Goal: Task Accomplishment & Management: Manage account settings

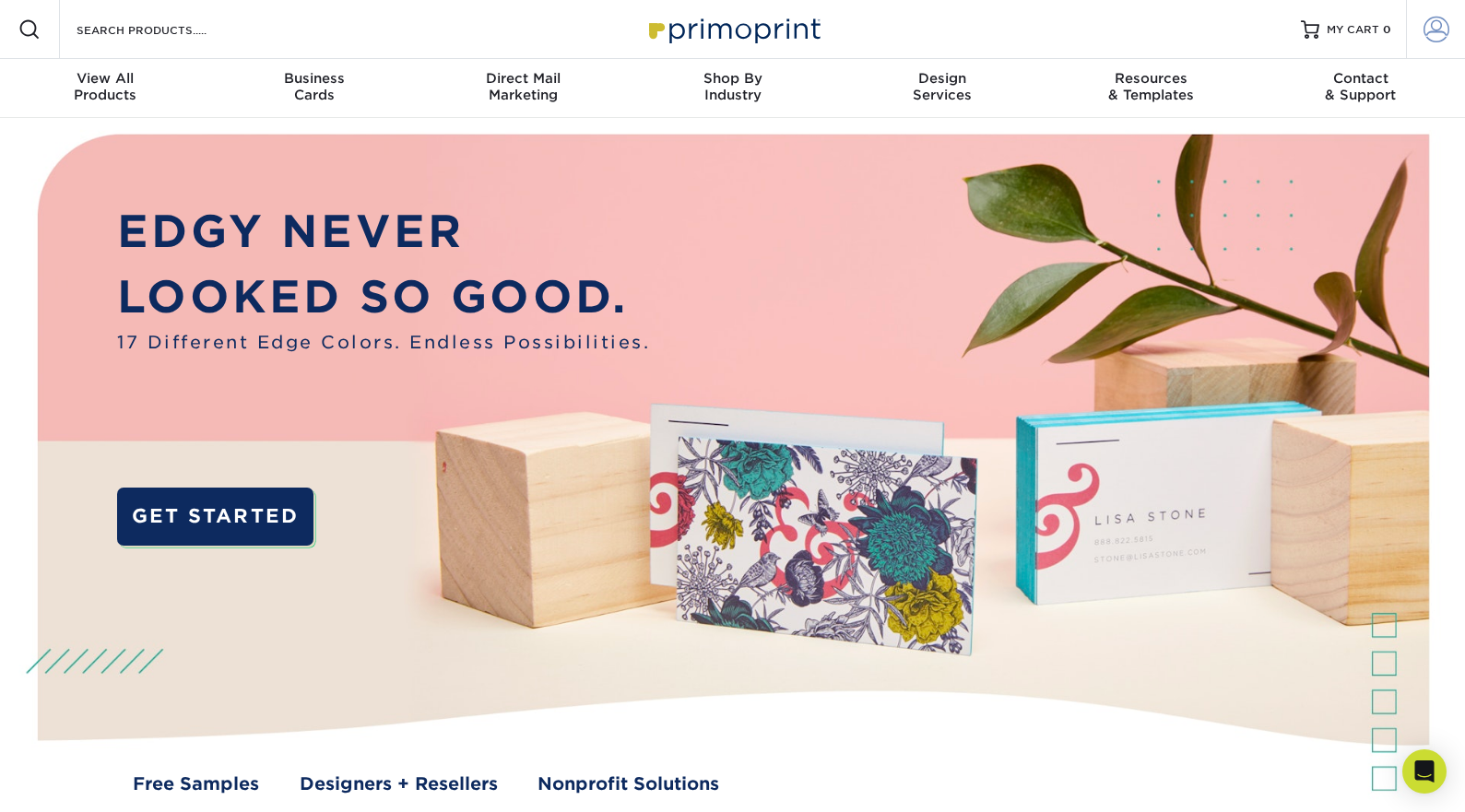
click at [1440, 24] on span at bounding box center [1435, 29] width 25 height 25
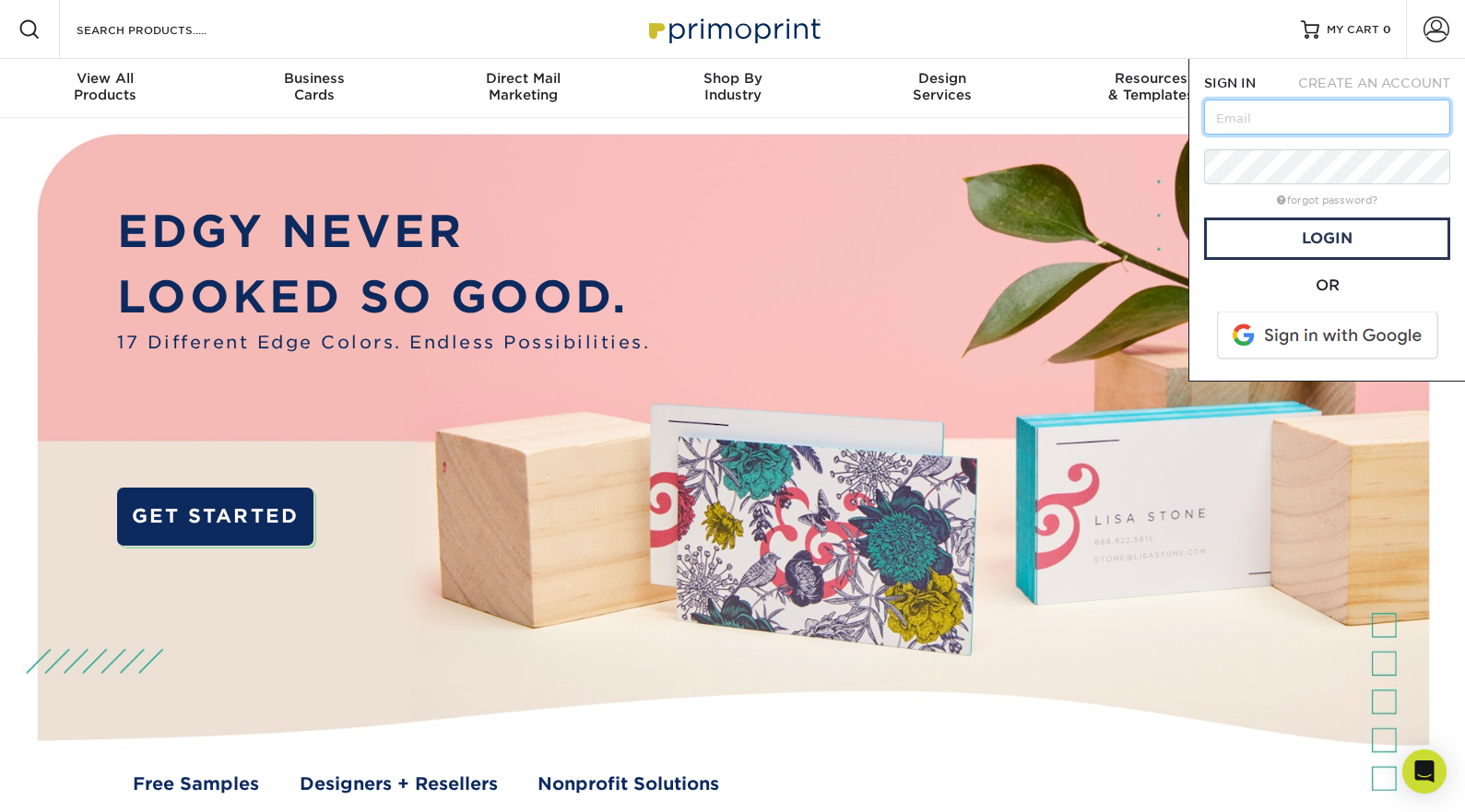
click at [1301, 115] on input "text" at bounding box center [1327, 116] width 246 height 35
type input "[EMAIL_ADDRESS][DOMAIN_NAME]"
click at [1317, 236] on link "Login" at bounding box center [1327, 238] width 246 height 42
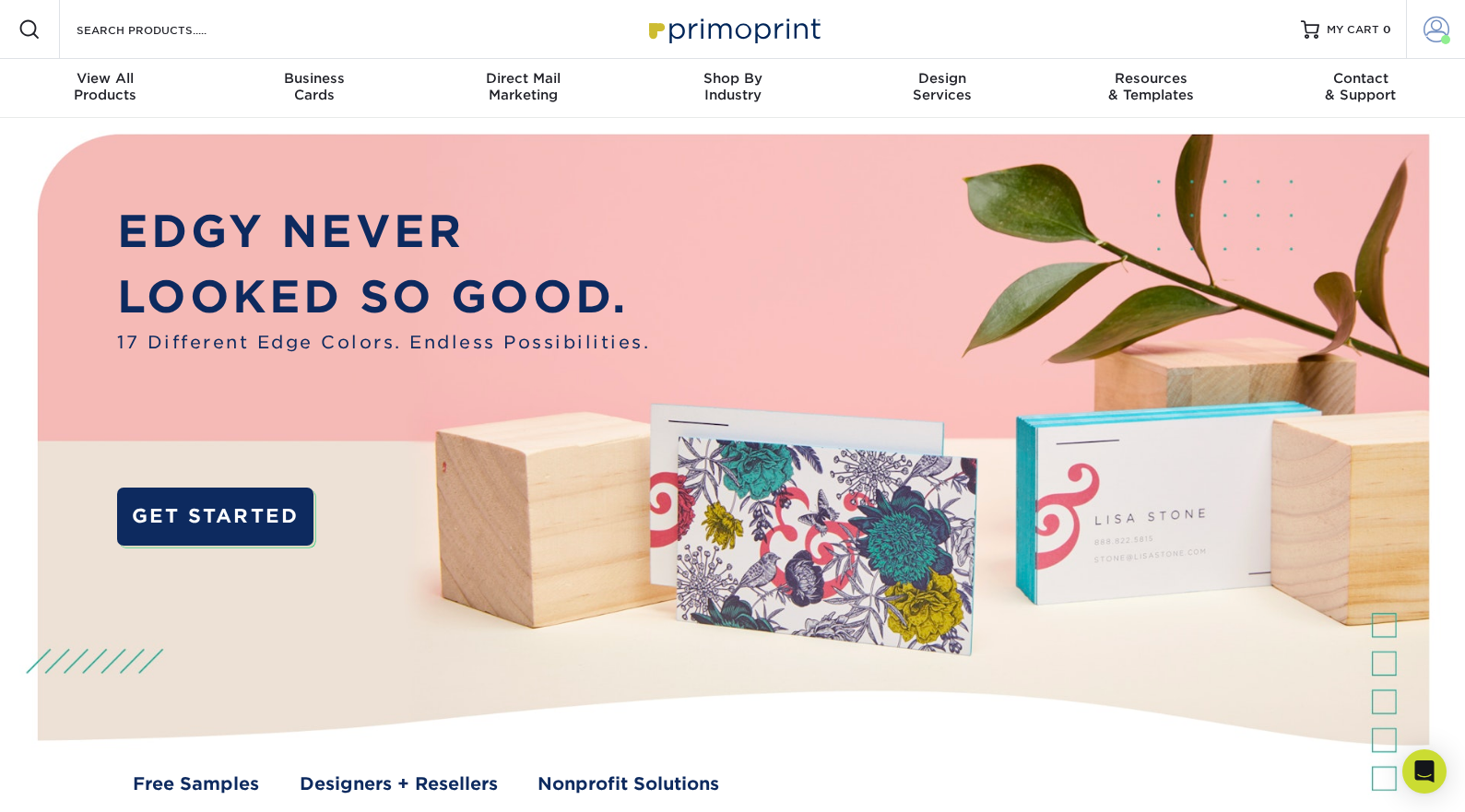
click at [1437, 29] on span at bounding box center [1435, 29] width 25 height 25
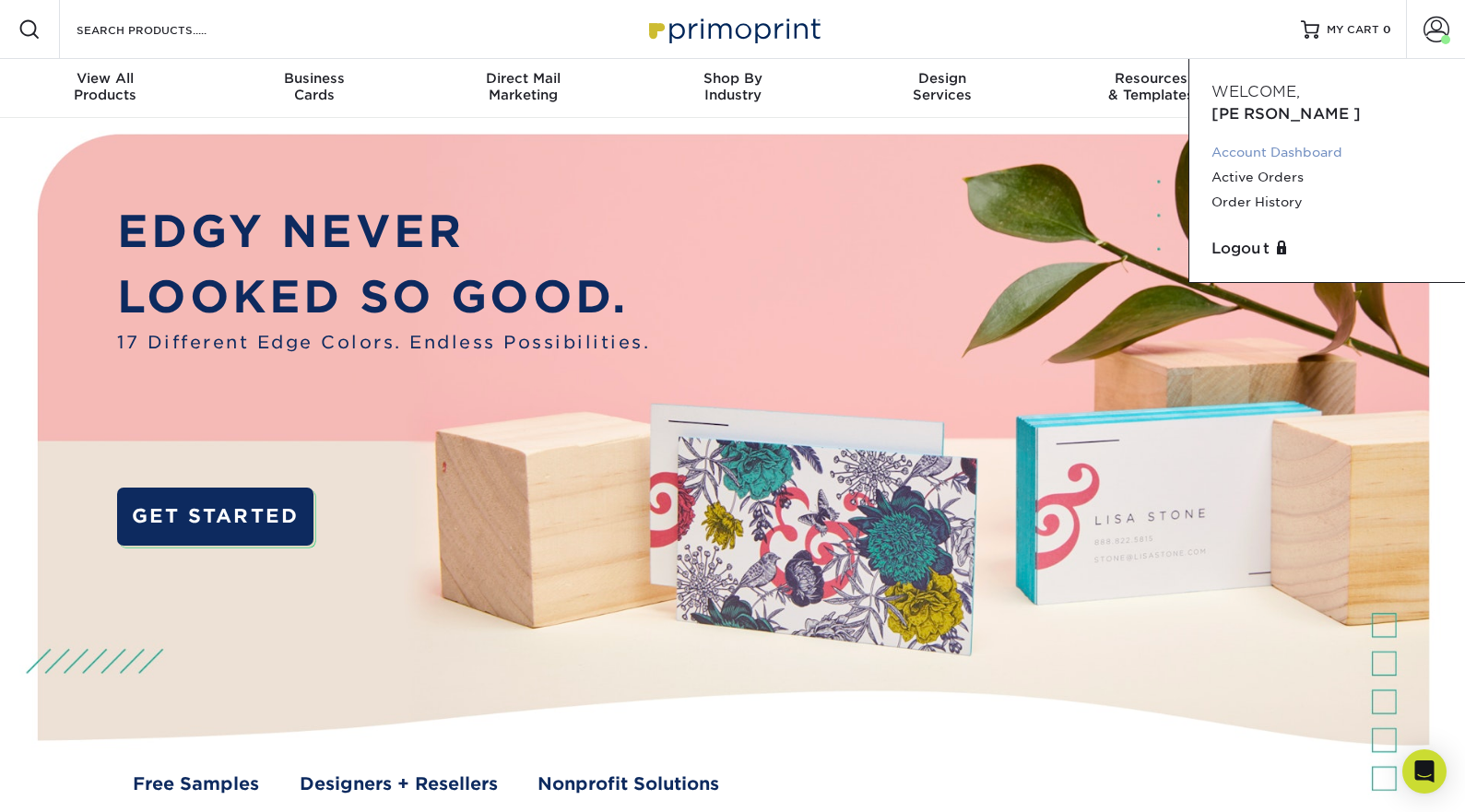
click at [1248, 140] on link "Account Dashboard" at bounding box center [1327, 152] width 231 height 25
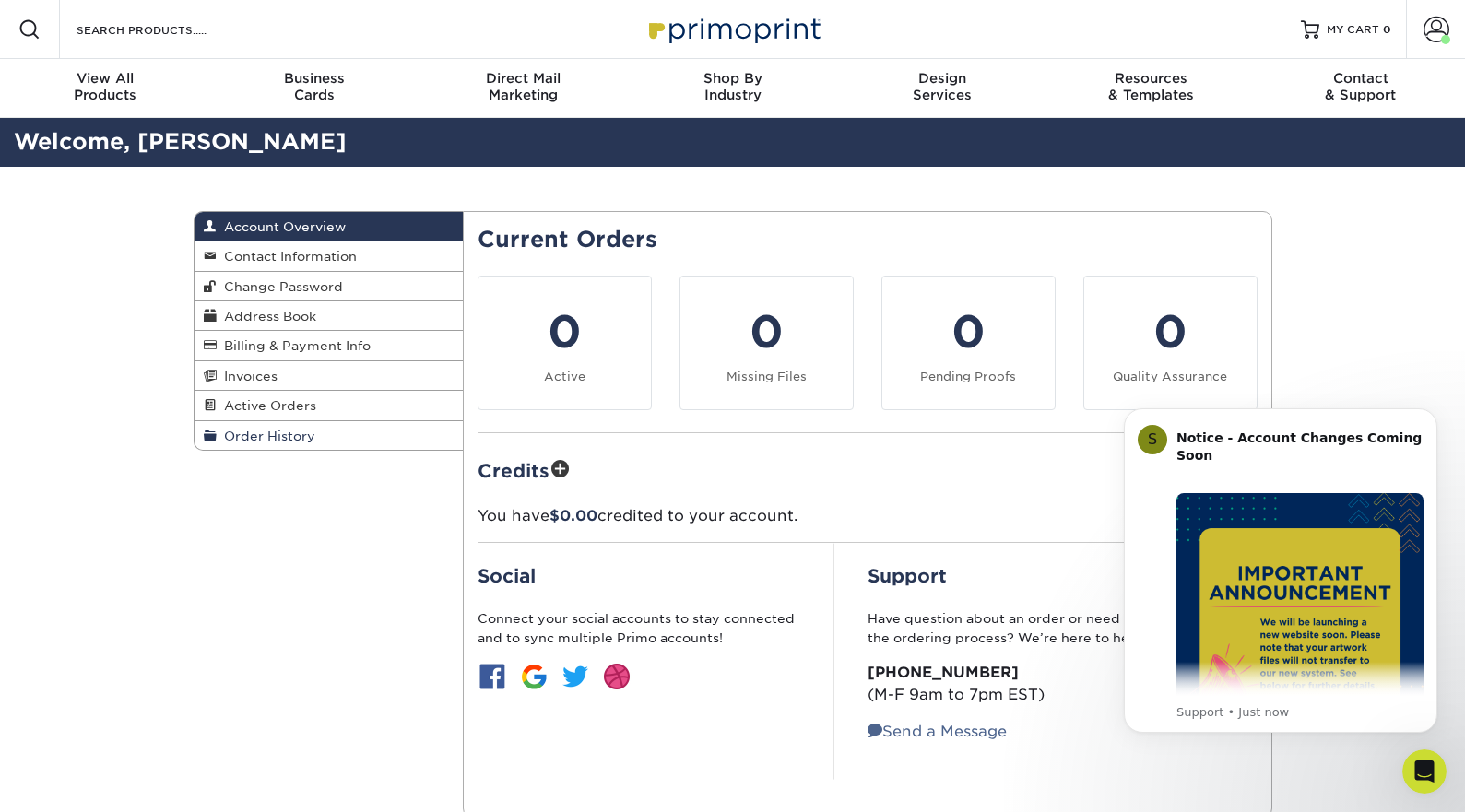
click at [253, 435] on span "Order History" at bounding box center [266, 436] width 99 height 15
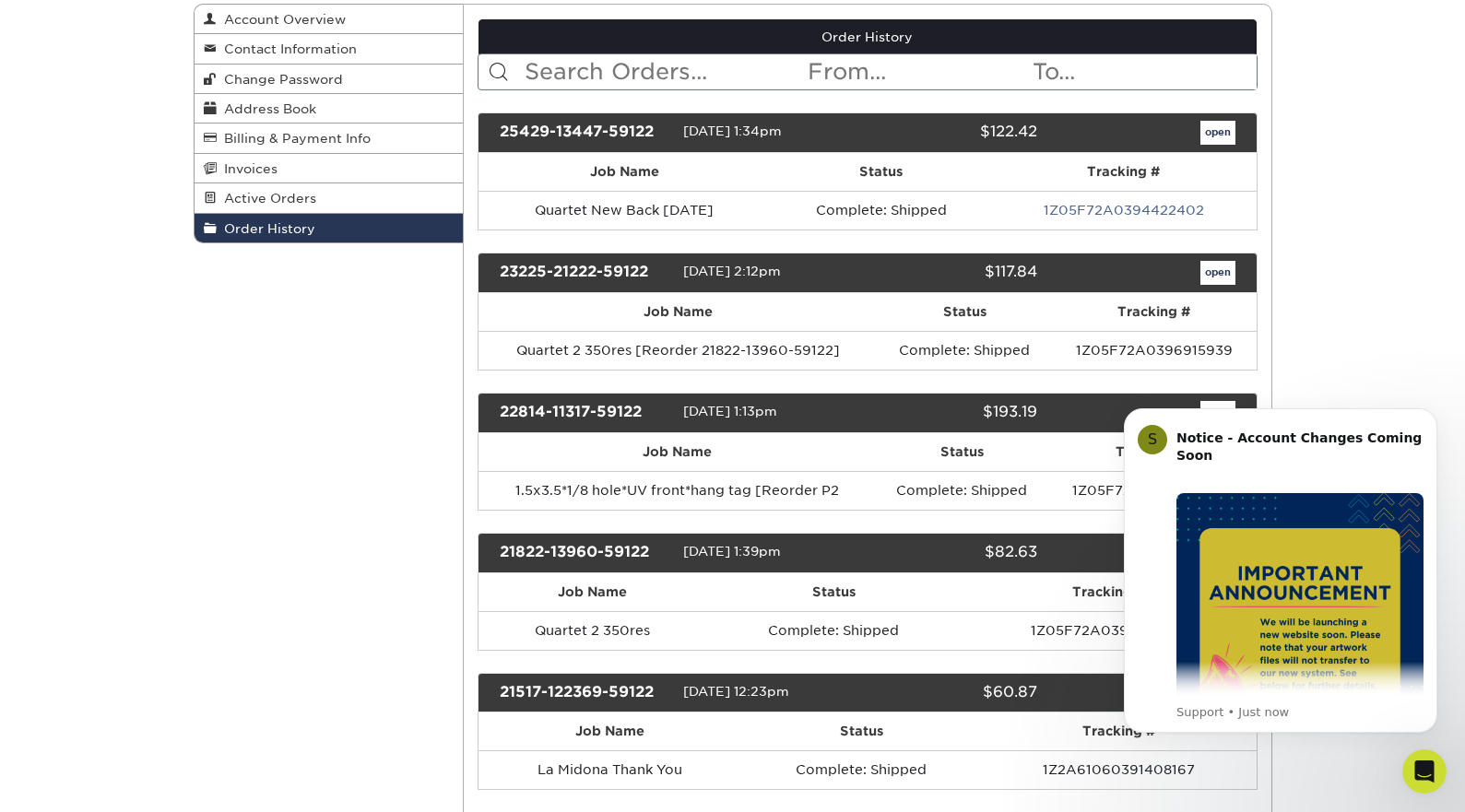
scroll to position [208, 0]
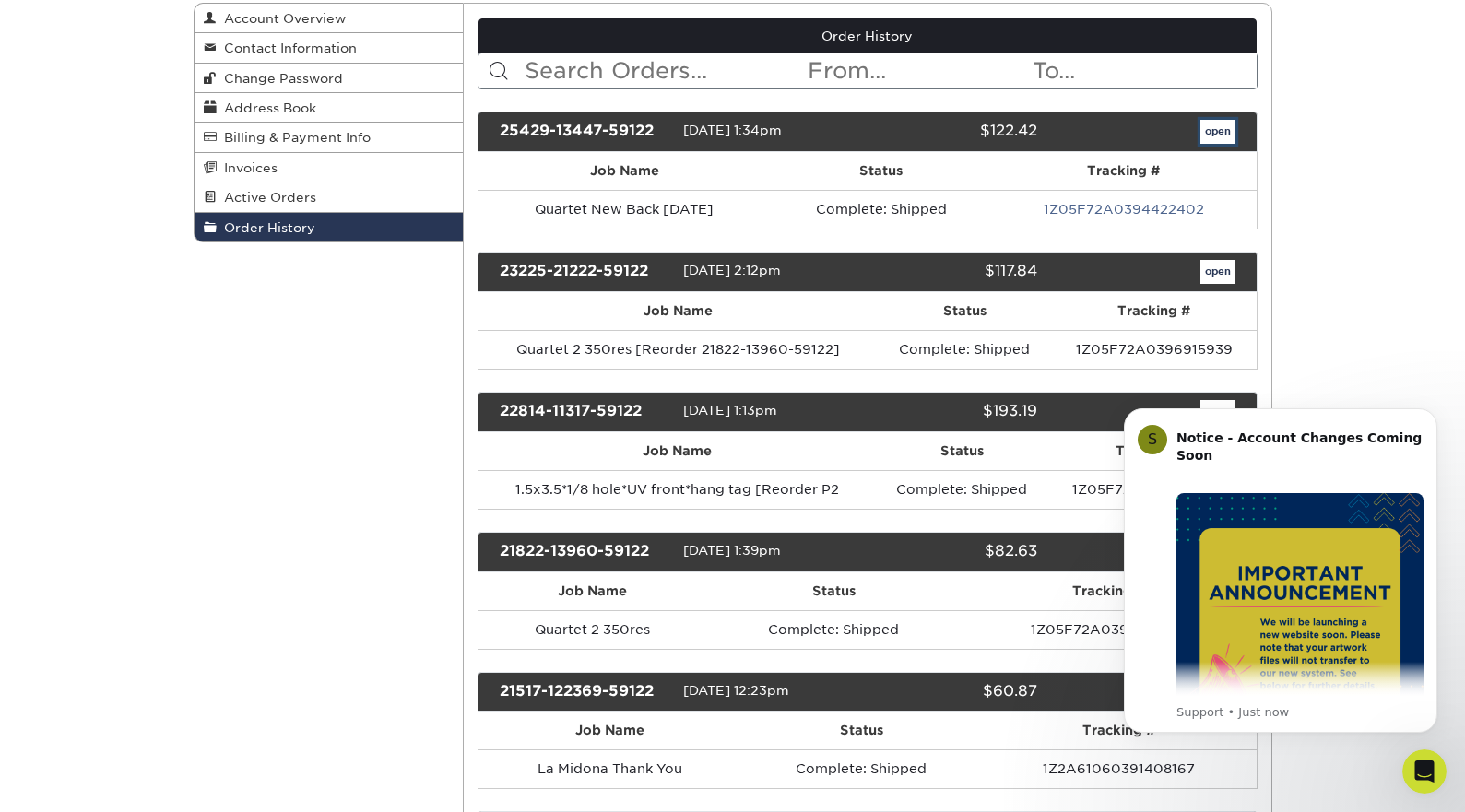
click at [1212, 131] on link "open" at bounding box center [1217, 132] width 35 height 24
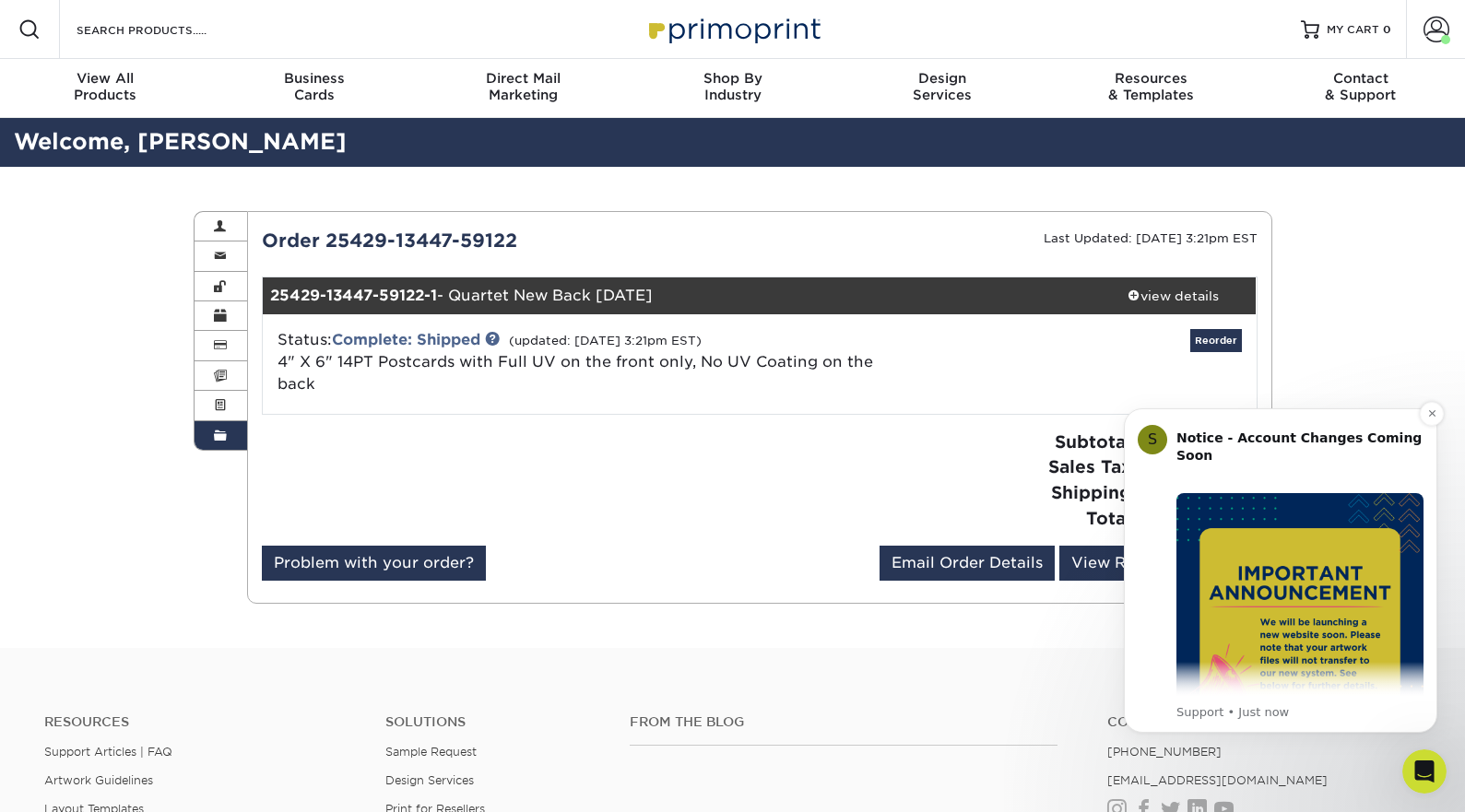
click at [1156, 438] on div "S" at bounding box center [1151, 438] width 29 height 29
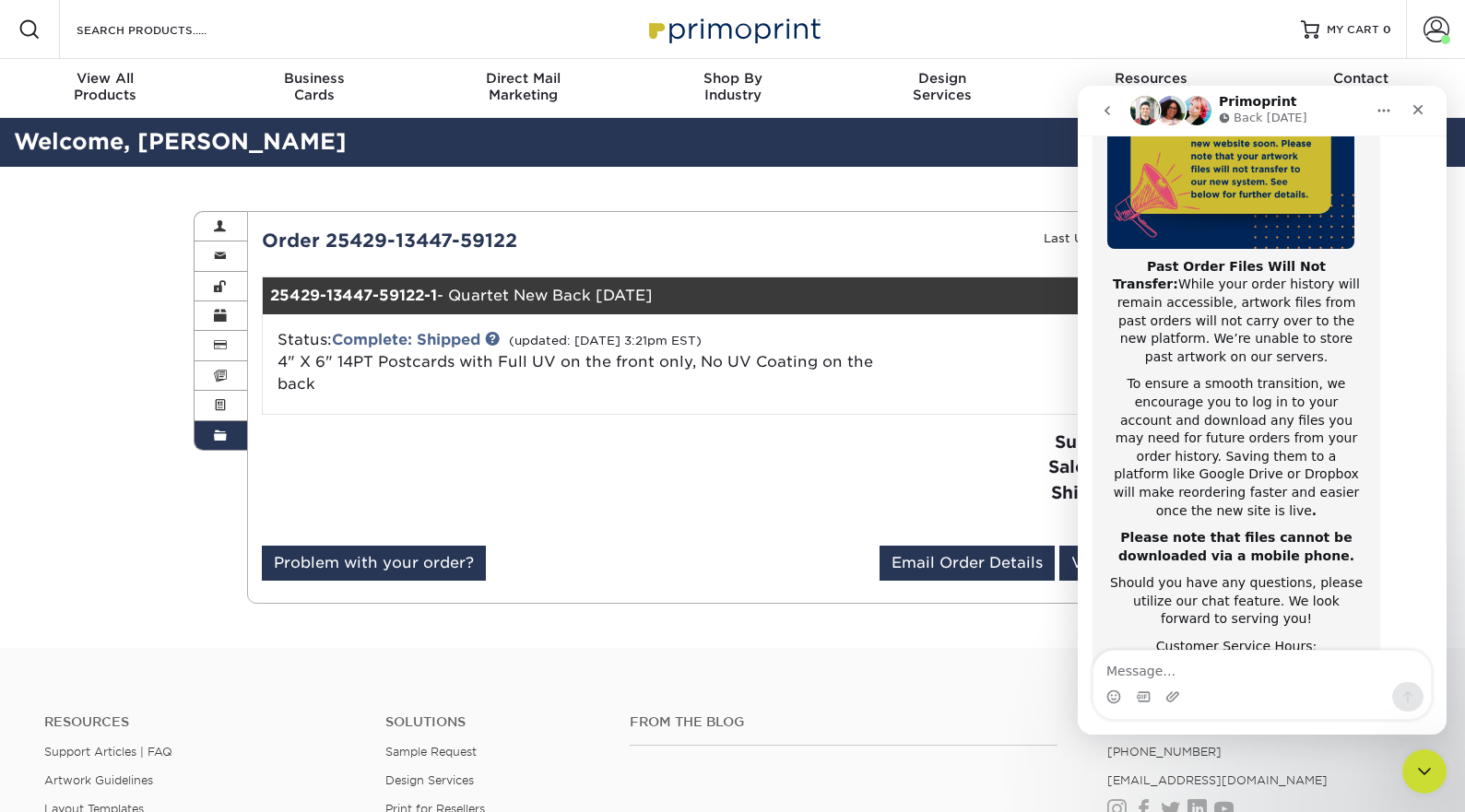
scroll to position [292, 0]
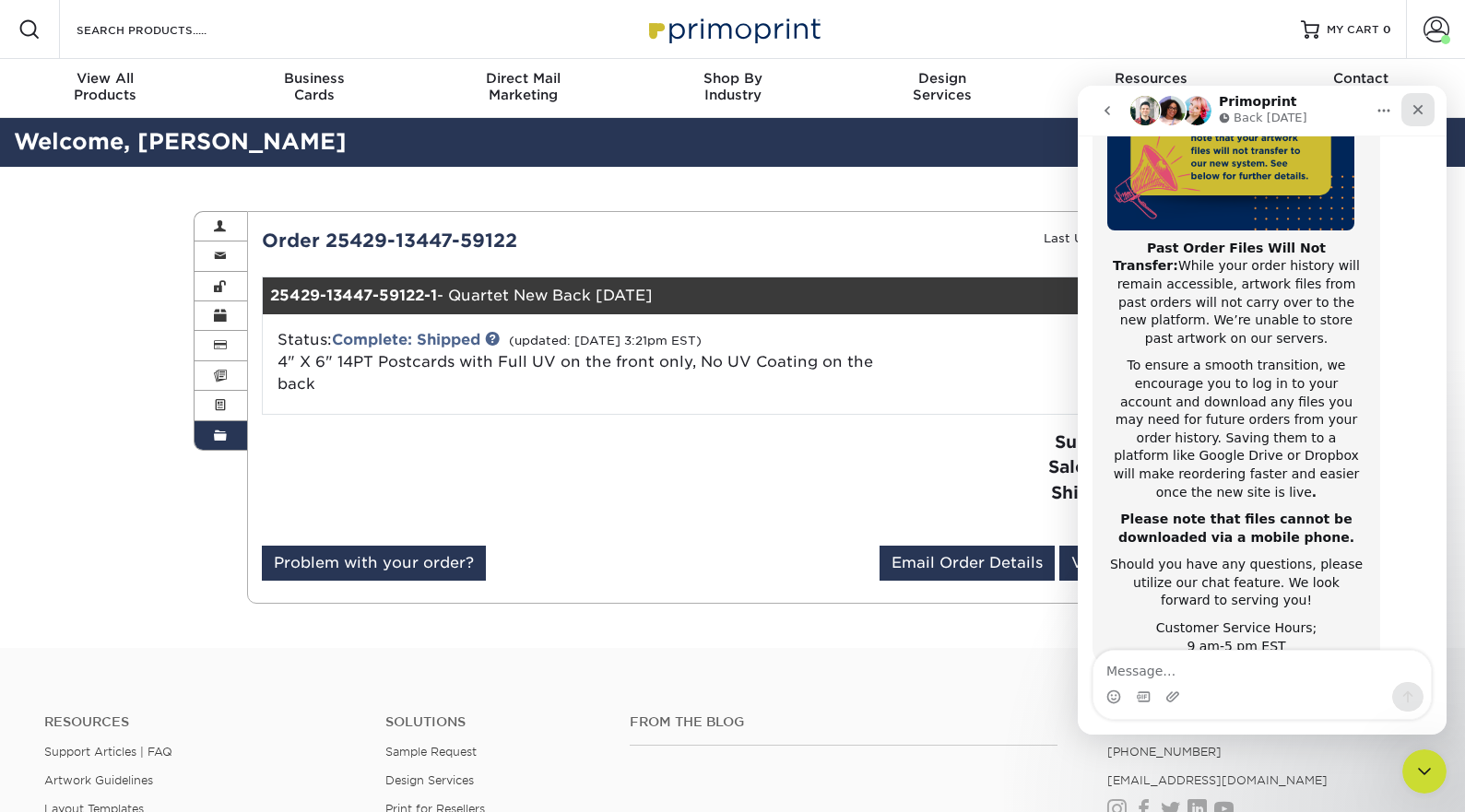
click at [1417, 111] on icon "Close" at bounding box center [1418, 110] width 10 height 10
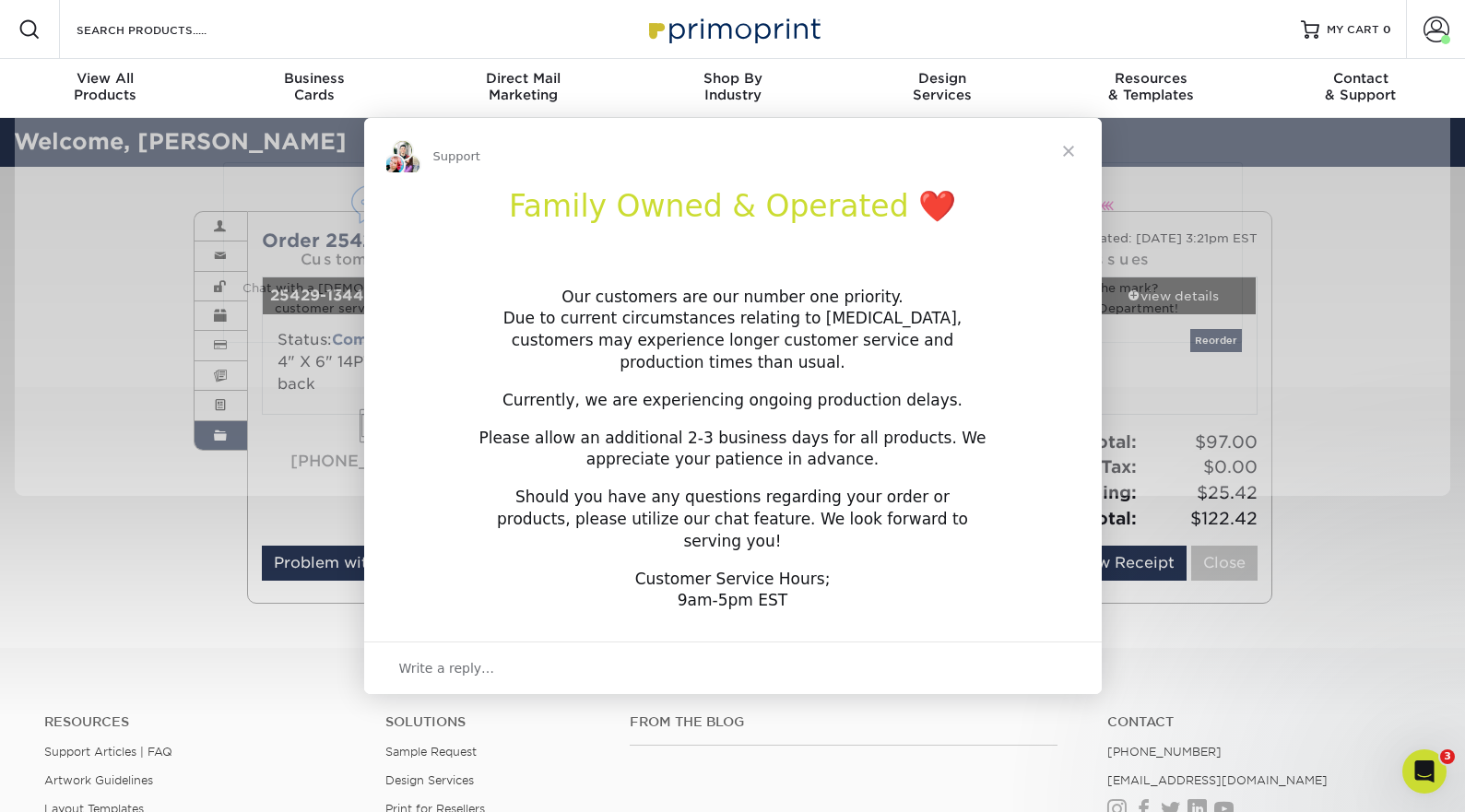
scroll to position [0, 0]
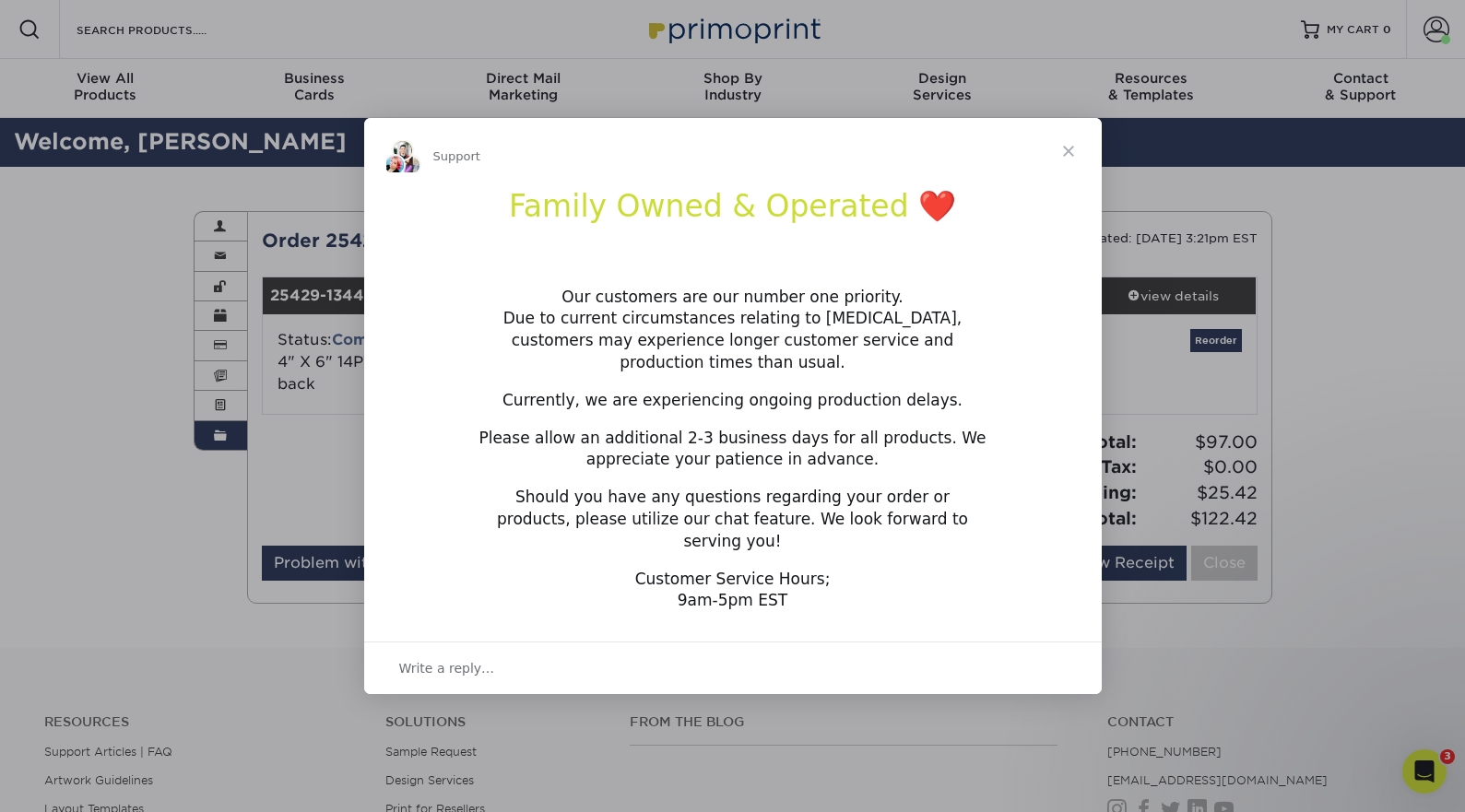
click at [1070, 163] on span "Close" at bounding box center [1068, 151] width 67 height 67
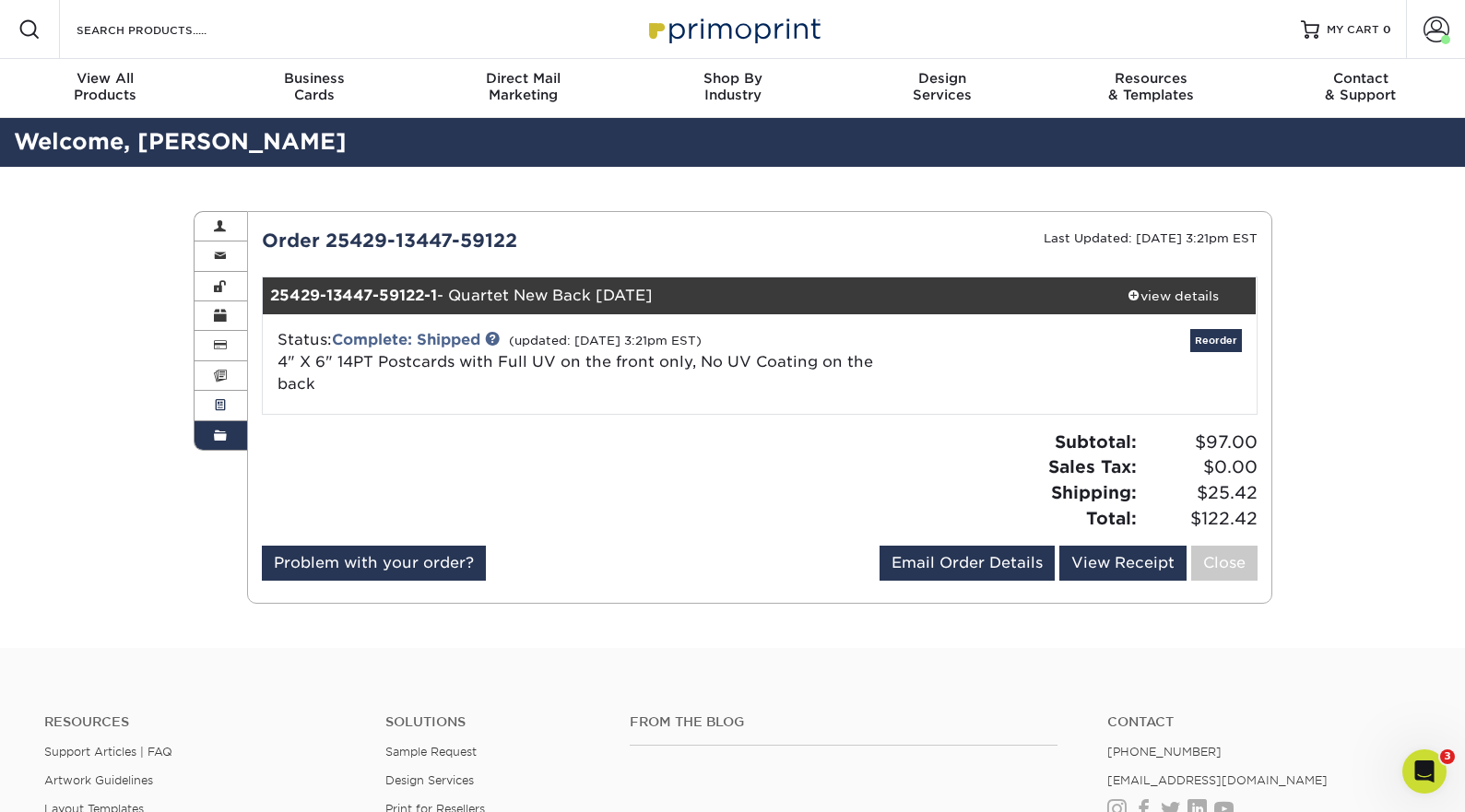
click at [220, 406] on span at bounding box center [221, 406] width 13 height 15
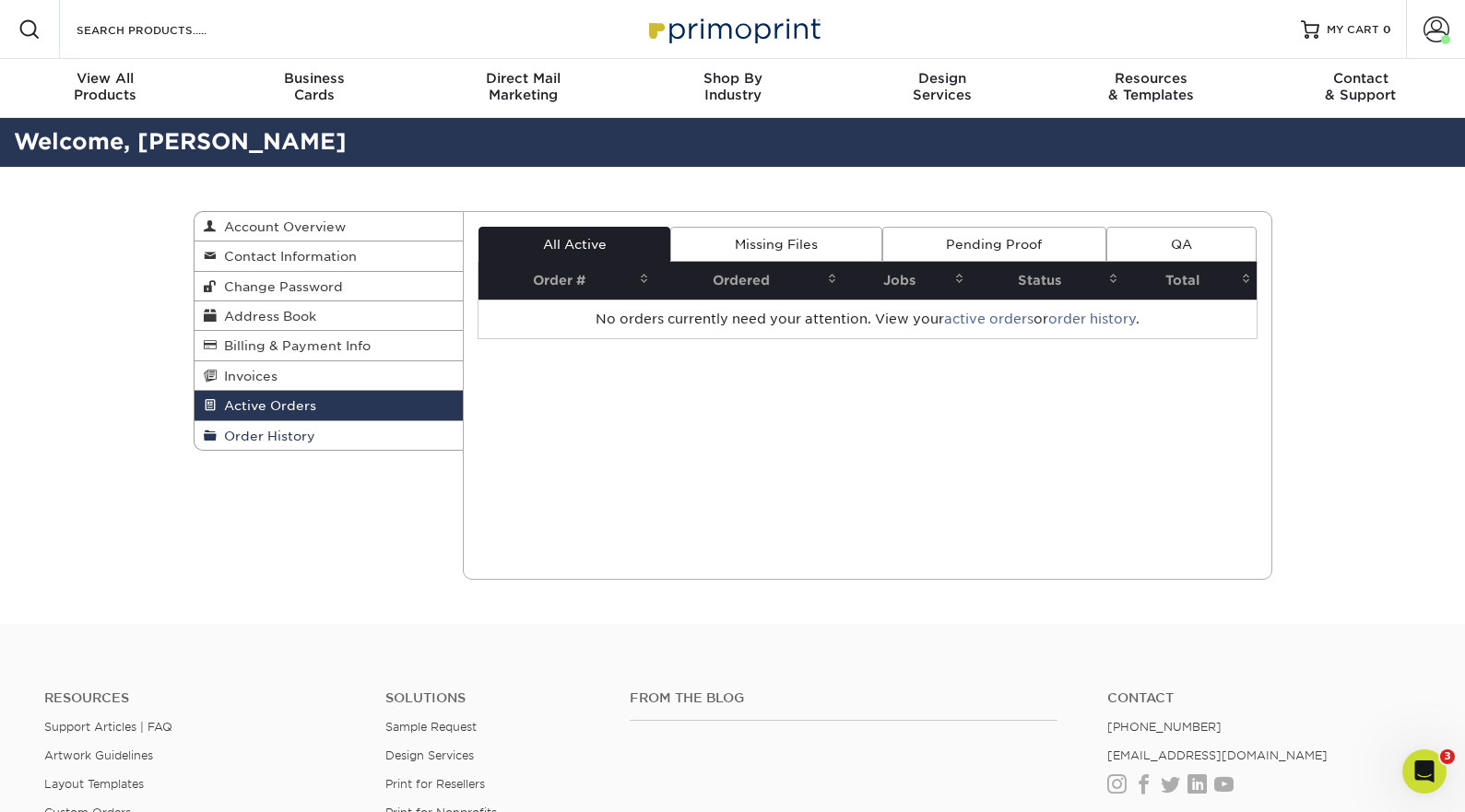
click at [225, 436] on span "Order History" at bounding box center [266, 436] width 99 height 15
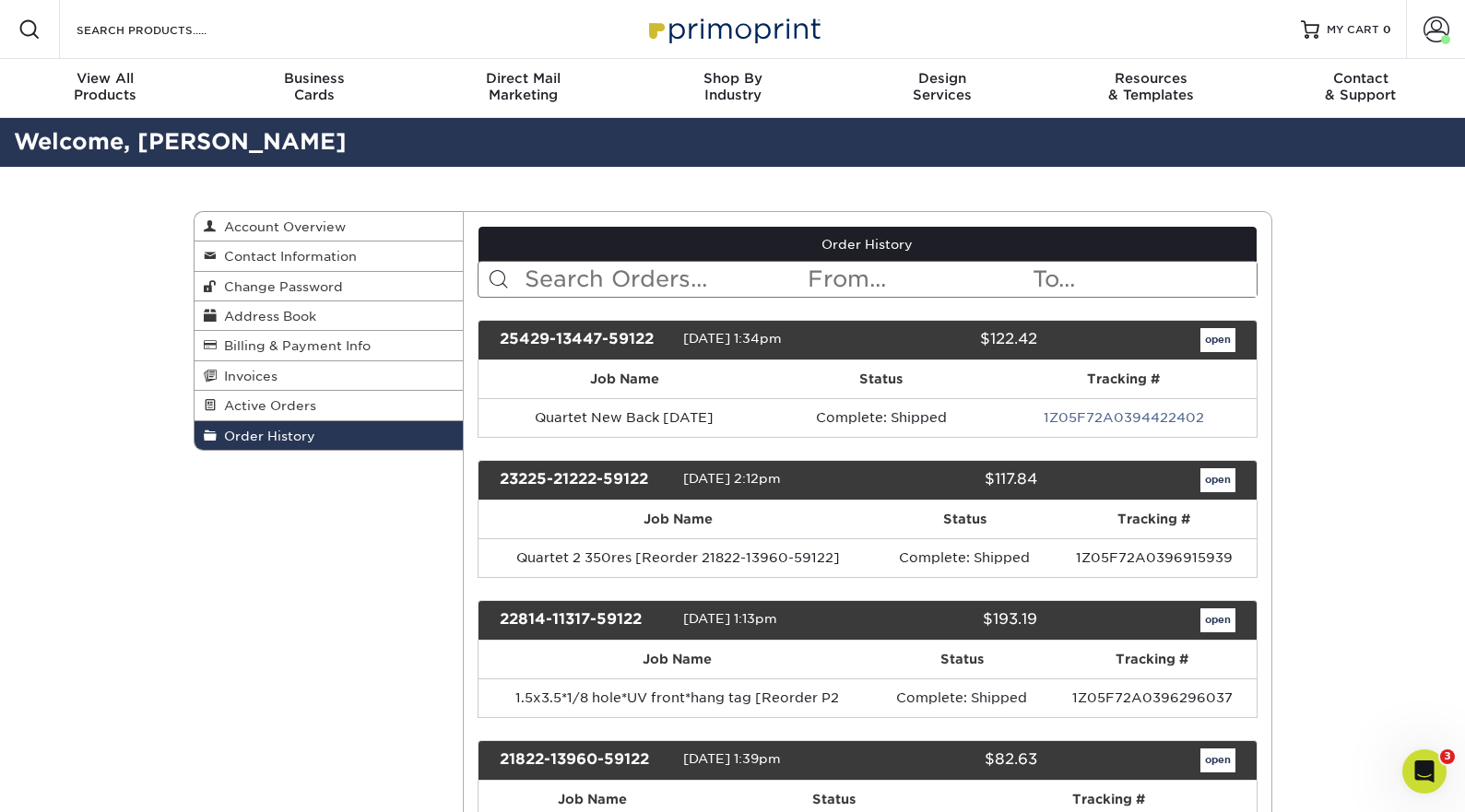
click at [723, 337] on span "04/29/2025 1:34pm" at bounding box center [732, 338] width 99 height 15
click at [1211, 335] on link "open" at bounding box center [1217, 340] width 35 height 24
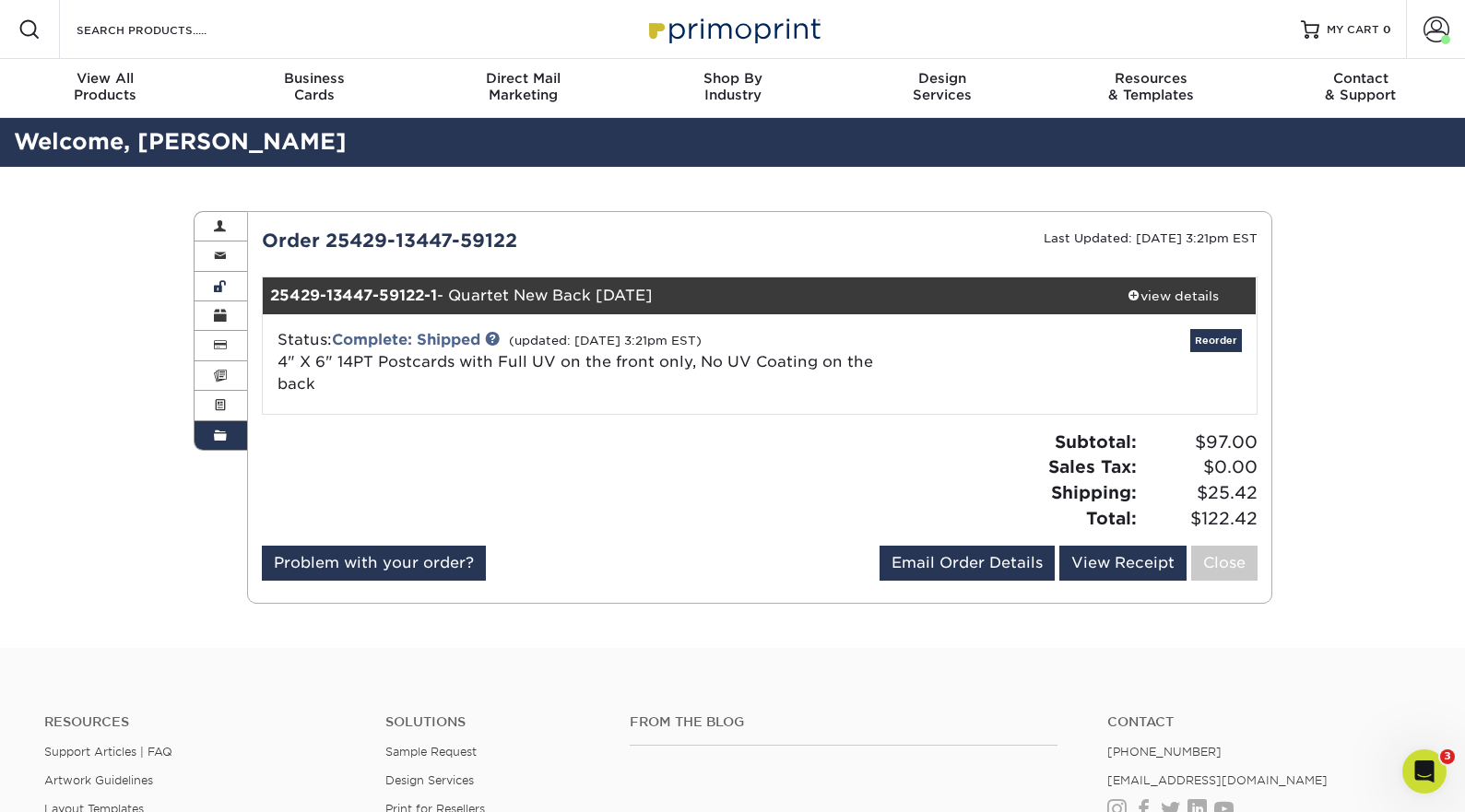
click at [224, 290] on span at bounding box center [221, 286] width 13 height 15
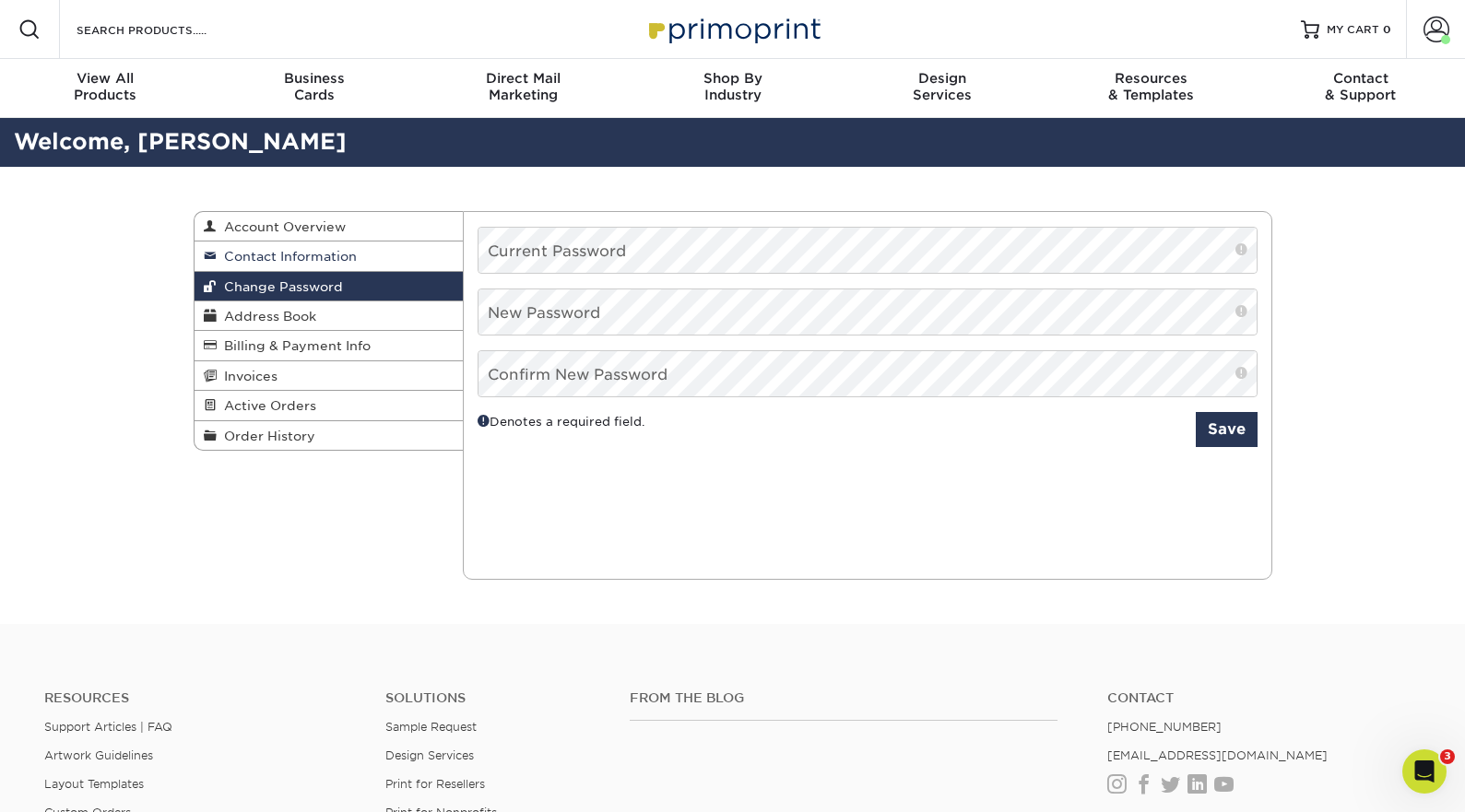
click at [235, 255] on span "Contact Information" at bounding box center [286, 256] width 140 height 15
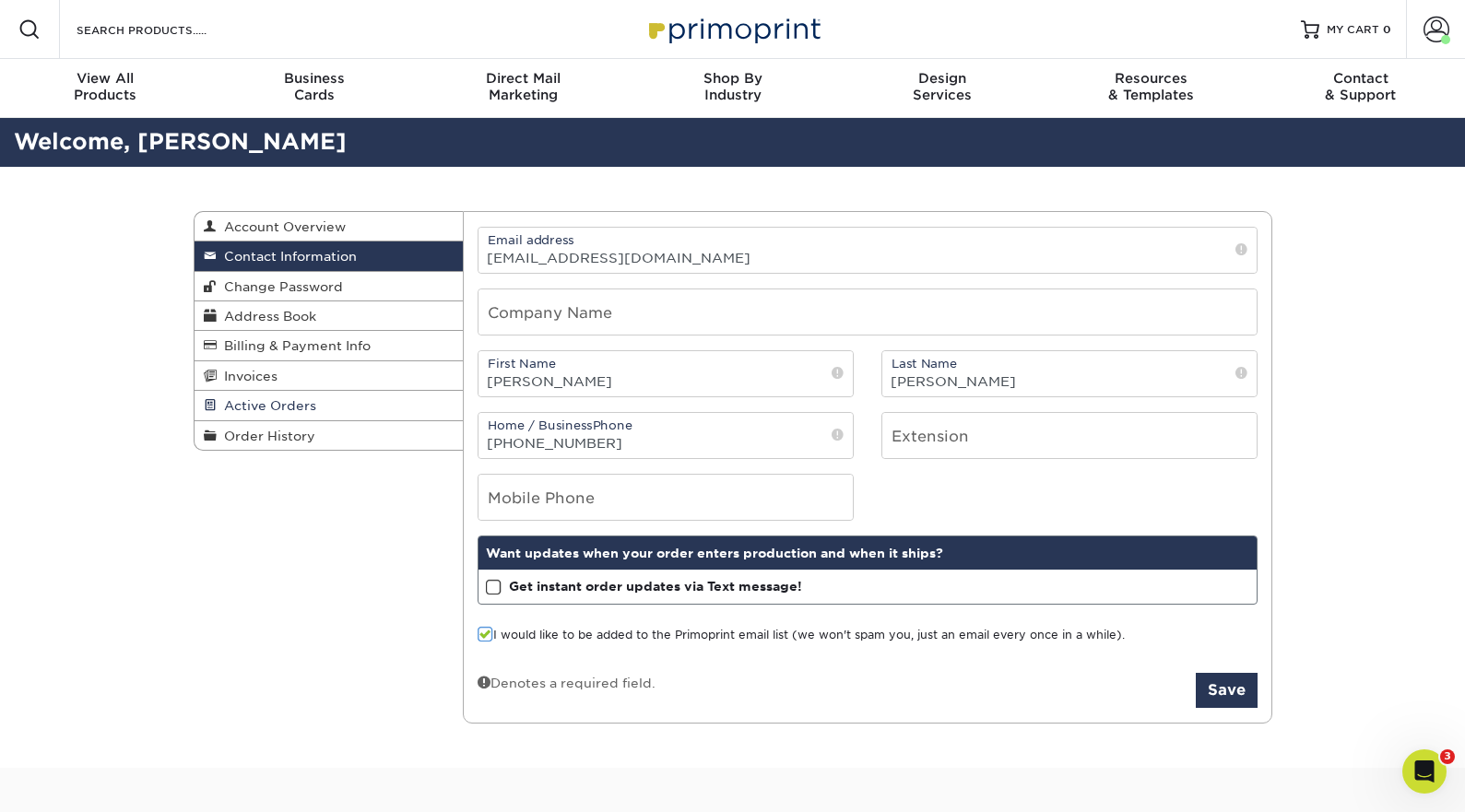
click at [244, 411] on span "Active Orders" at bounding box center [267, 406] width 100 height 15
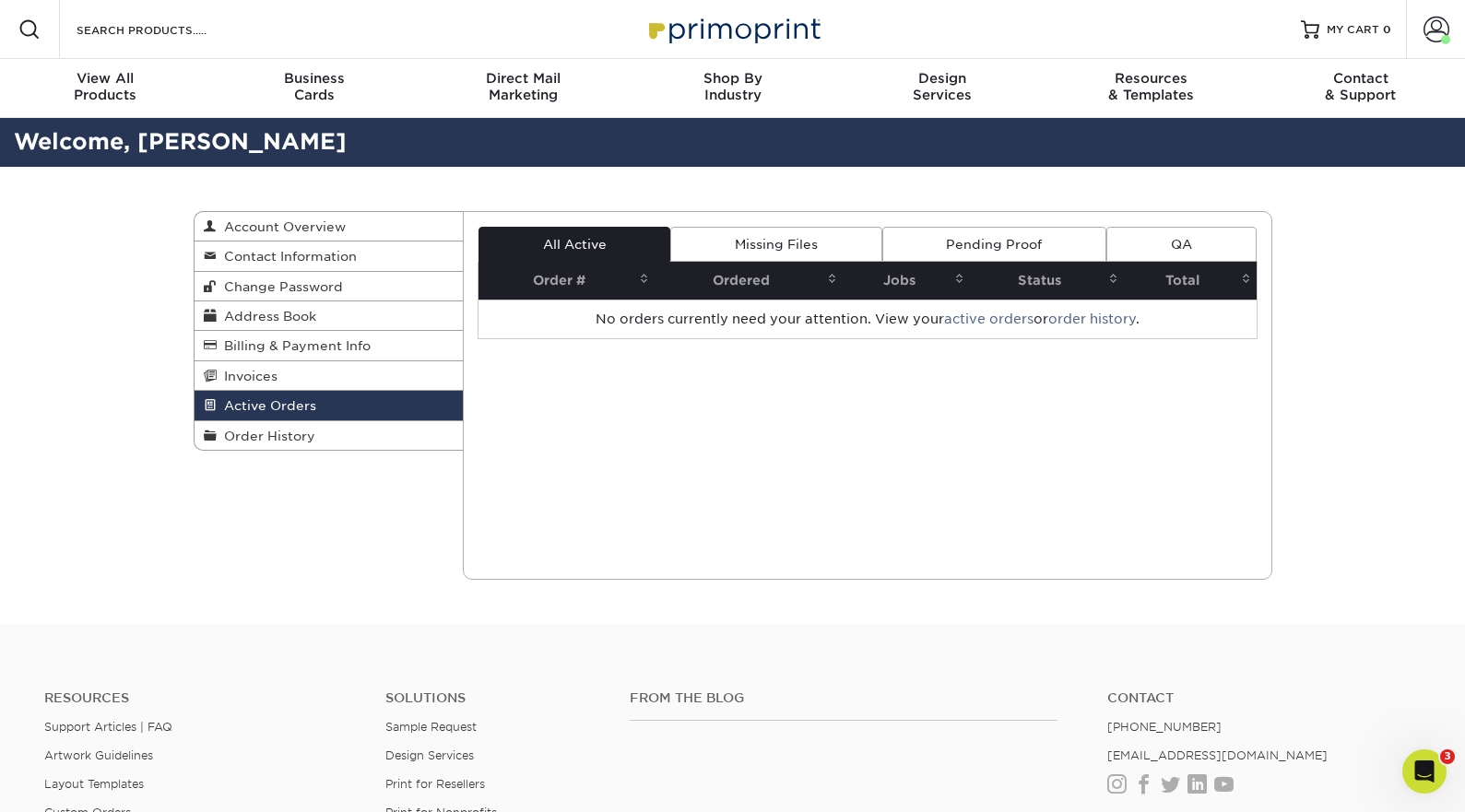
click at [770, 242] on link "Missing Files" at bounding box center [776, 243] width 211 height 35
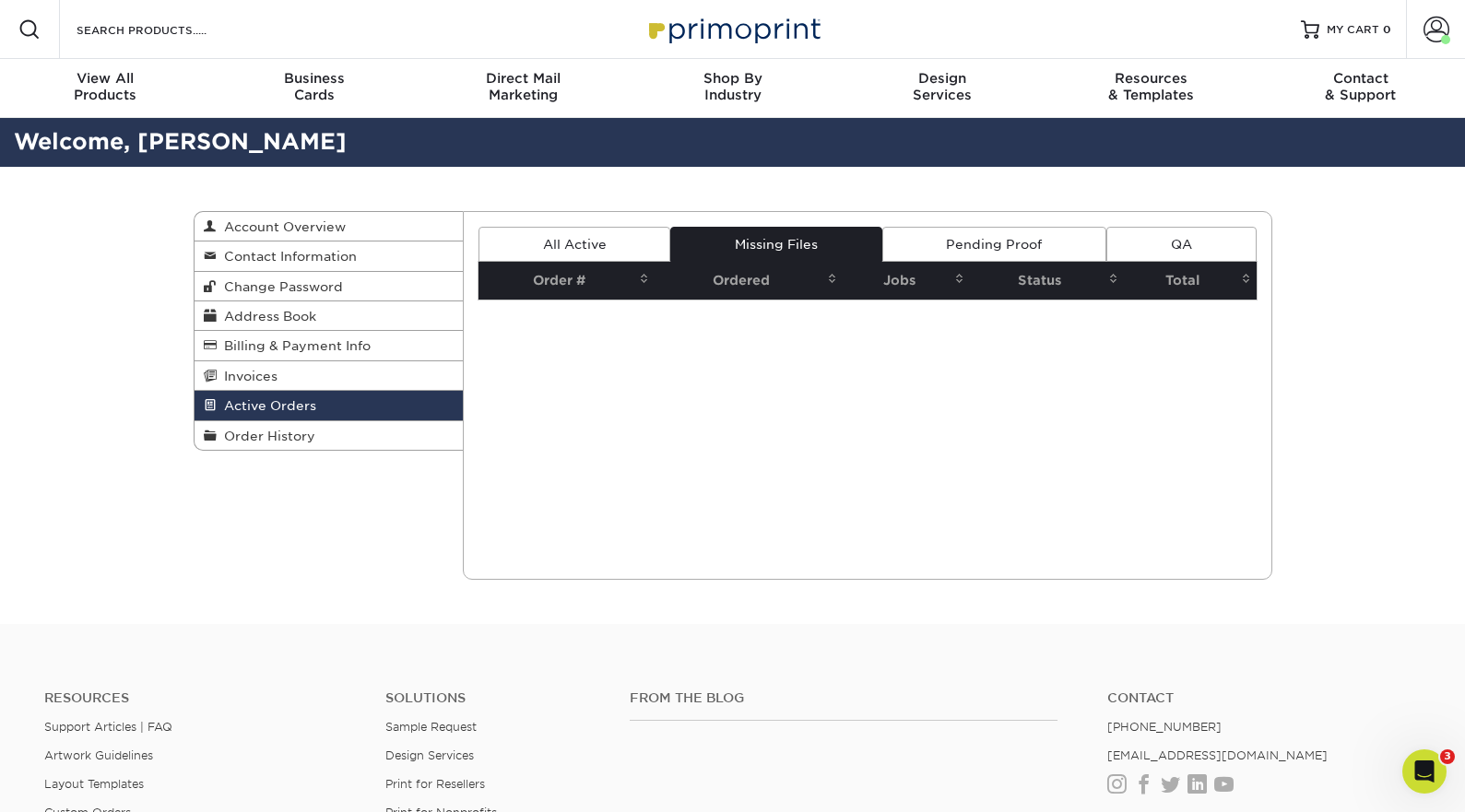
click at [977, 242] on link "Pending Proof" at bounding box center [994, 243] width 224 height 35
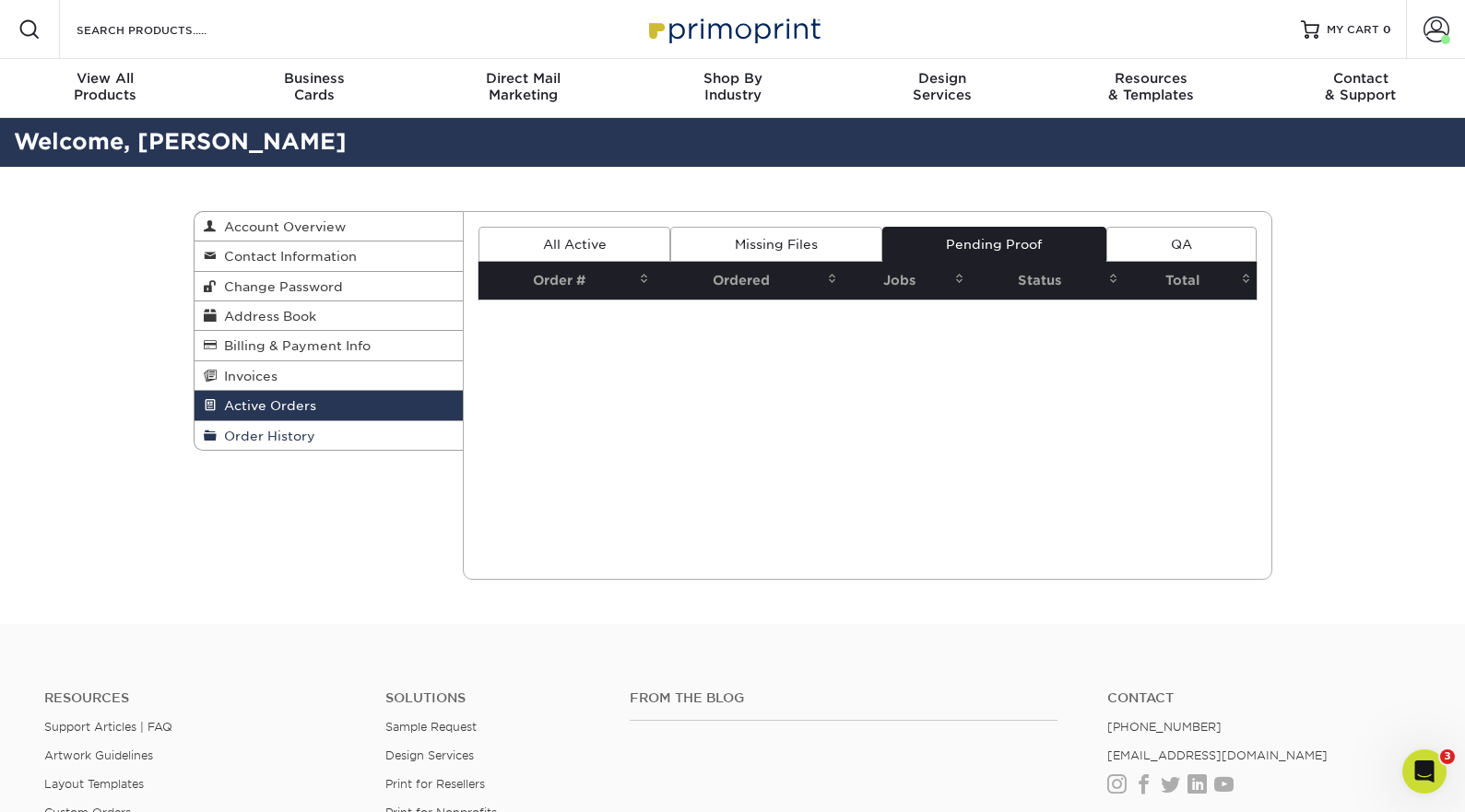
click at [289, 443] on span "Order History" at bounding box center [266, 436] width 99 height 15
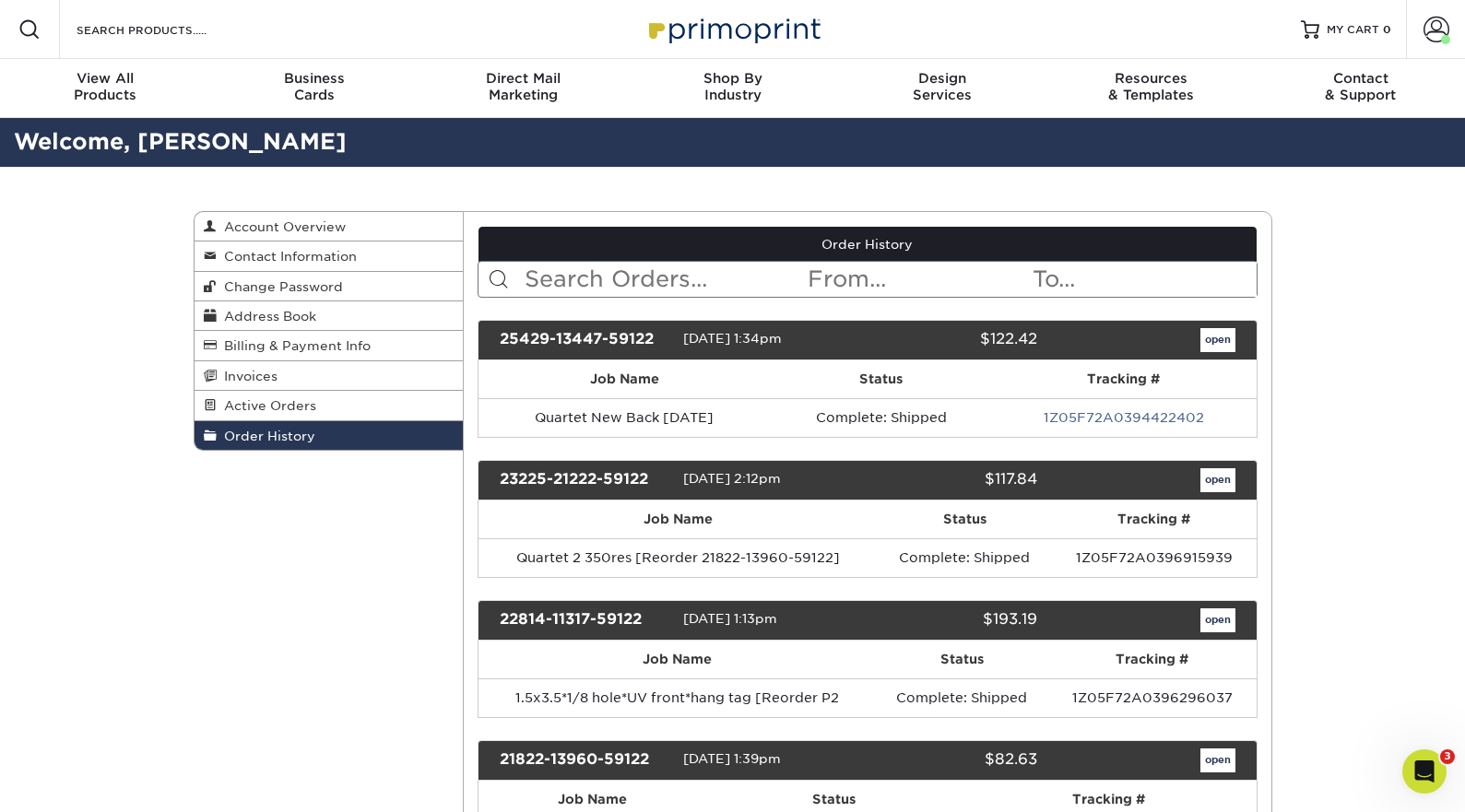
click at [596, 337] on div "25429-13447-59122" at bounding box center [584, 340] width 197 height 24
click at [1211, 342] on link "open" at bounding box center [1217, 340] width 35 height 24
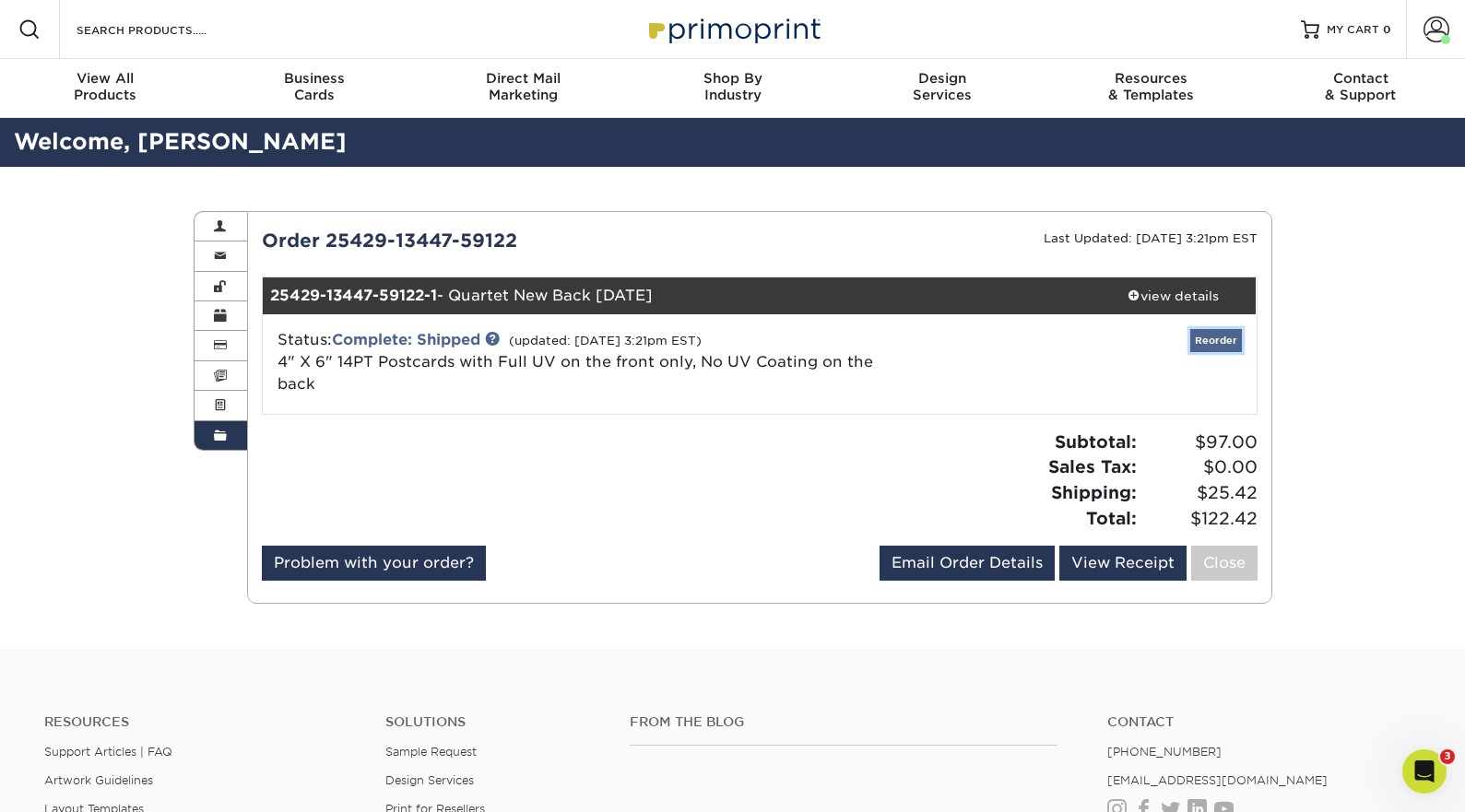
click at [1211, 338] on link "Reorder" at bounding box center [1215, 340] width 52 height 23
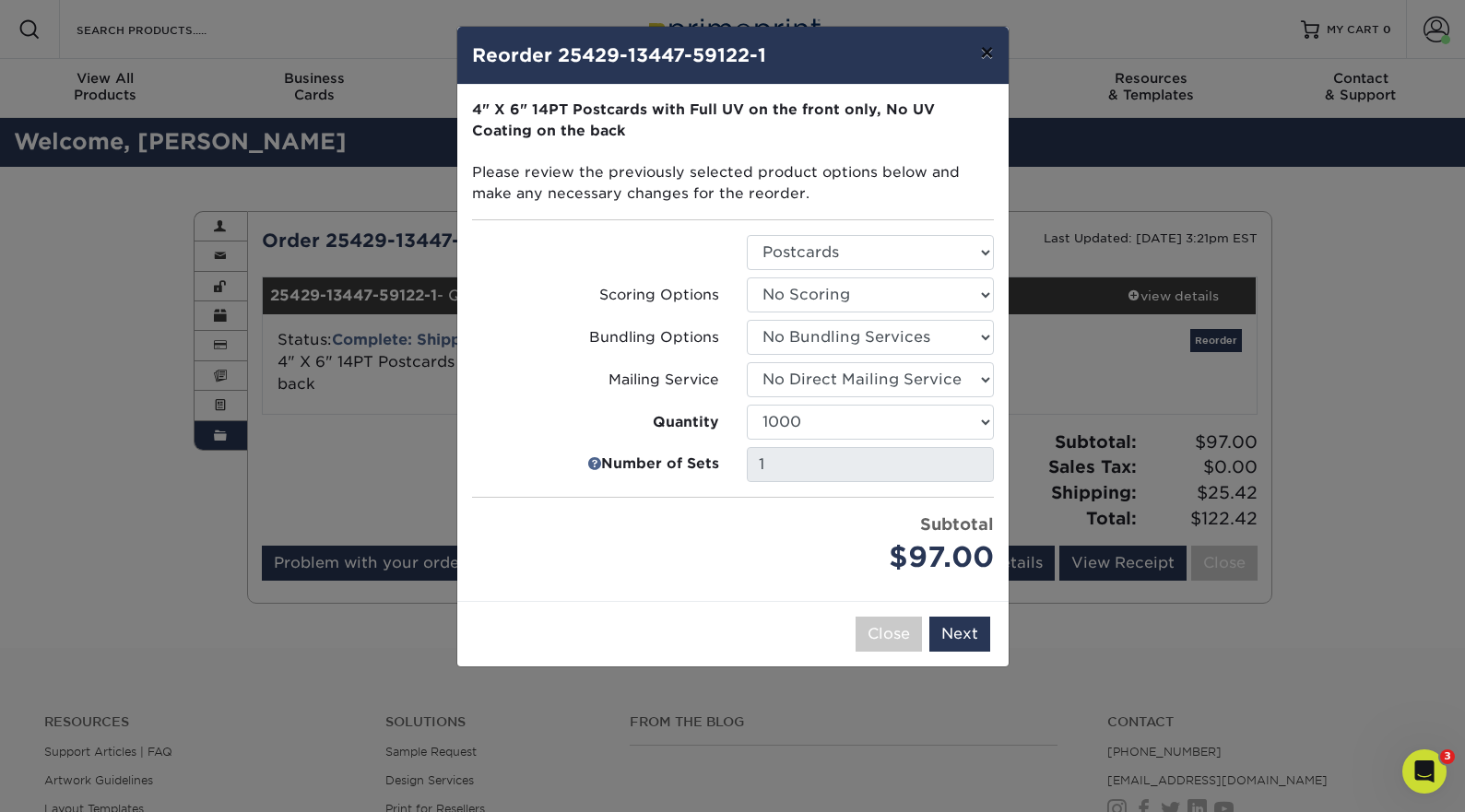
click at [989, 52] on button "×" at bounding box center [986, 52] width 42 height 52
